Goal: Information Seeking & Learning: Understand process/instructions

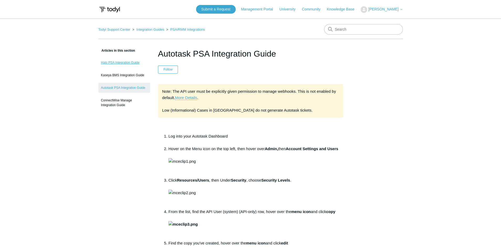
click at [114, 63] on link "Halo PSA Integration Guide" at bounding box center [124, 63] width 52 height 10
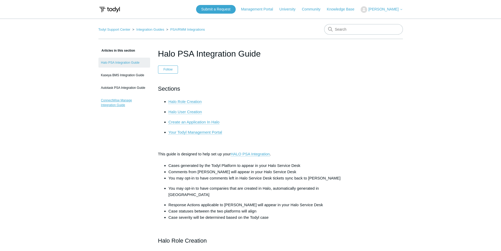
click at [114, 101] on link "ConnectWise Manage Integration Guide" at bounding box center [124, 102] width 52 height 15
